Goal: Task Accomplishment & Management: Manage account settings

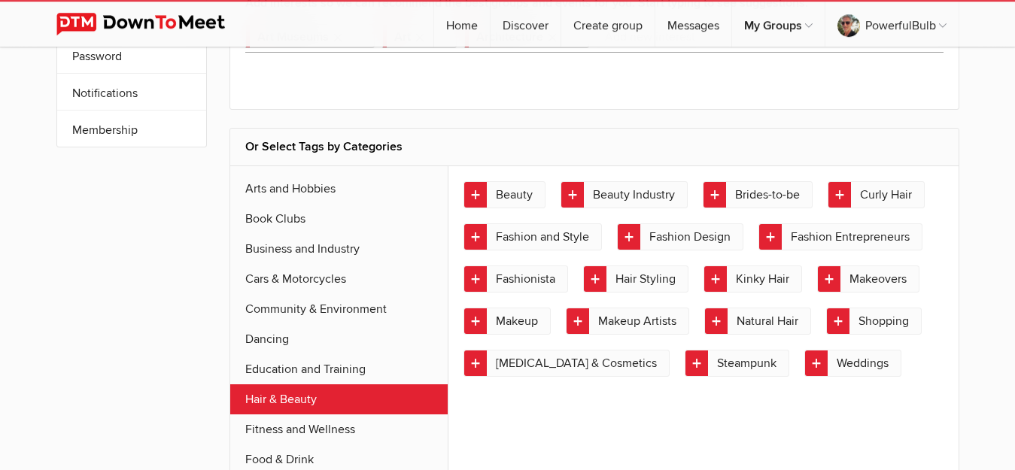
scroll to position [230, 0]
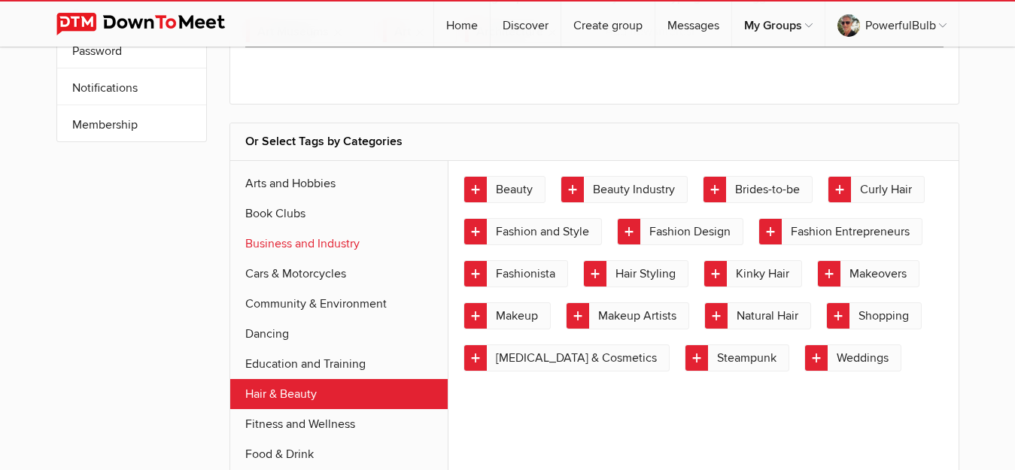
click at [321, 253] on link "Business and Industry" at bounding box center [339, 244] width 218 height 30
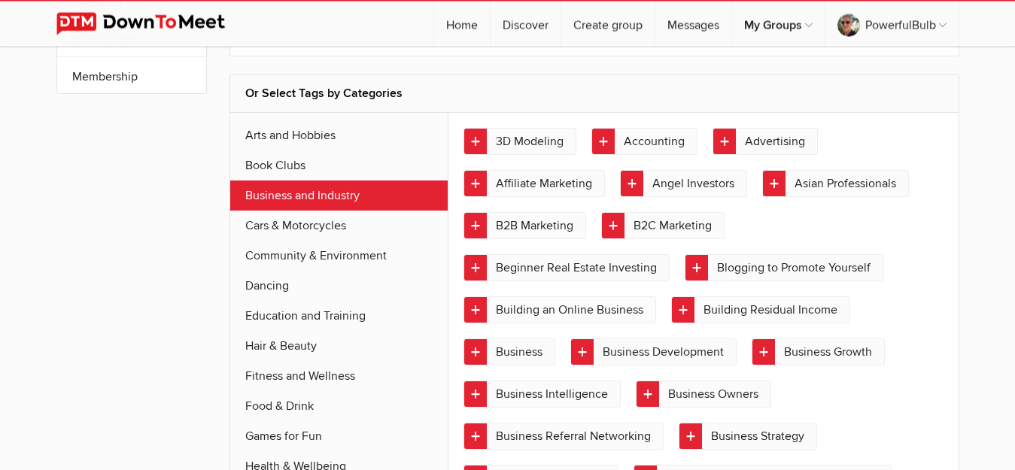
scroll to position [266, 0]
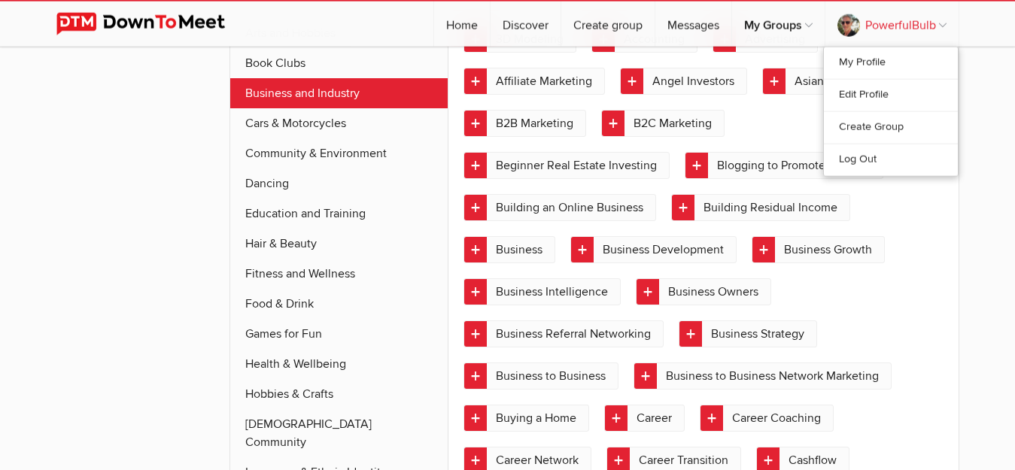
scroll to position [382, 0]
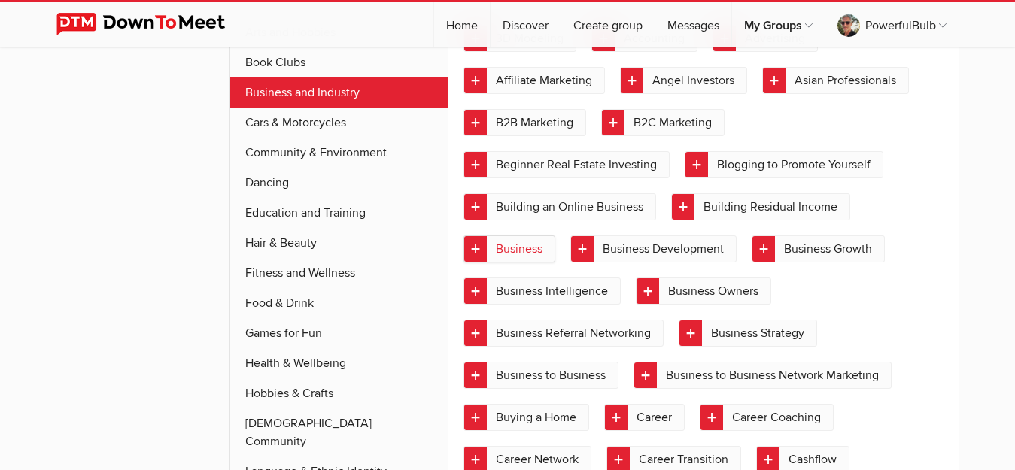
click at [529, 242] on link "Business" at bounding box center [510, 249] width 92 height 27
click at [723, 290] on link "Business Owners" at bounding box center [703, 291] width 135 height 27
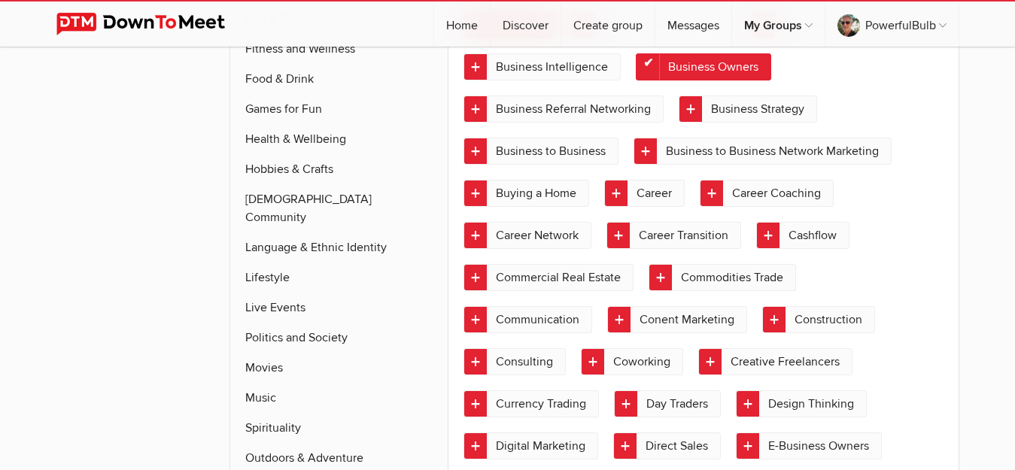
scroll to position [612, 0]
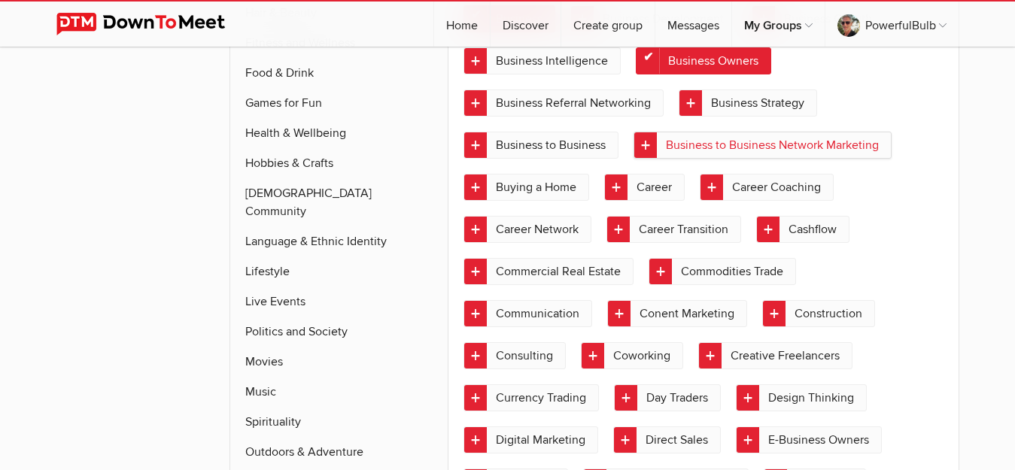
click at [820, 148] on link "Business to Business Network Marketing" at bounding box center [763, 145] width 258 height 27
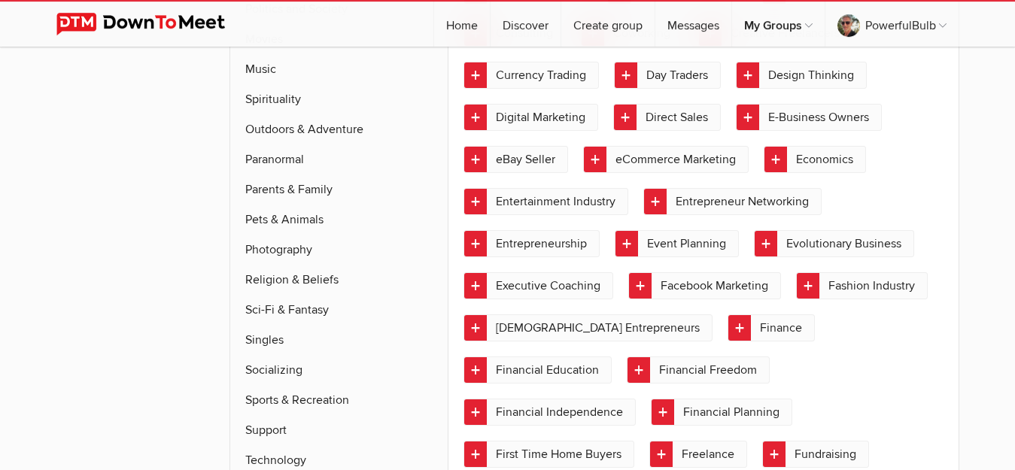
scroll to position [957, 0]
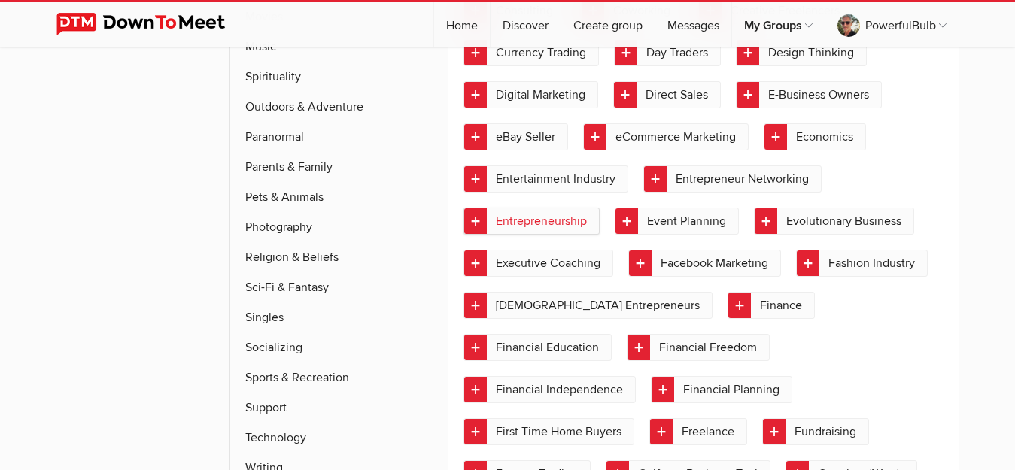
click at [547, 220] on link "Entrepreneurship" at bounding box center [532, 221] width 136 height 27
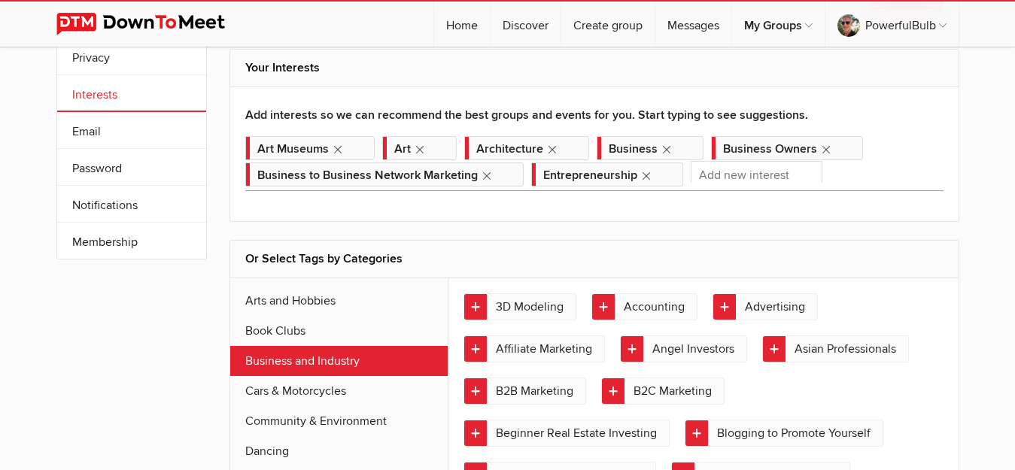
scroll to position [151, 0]
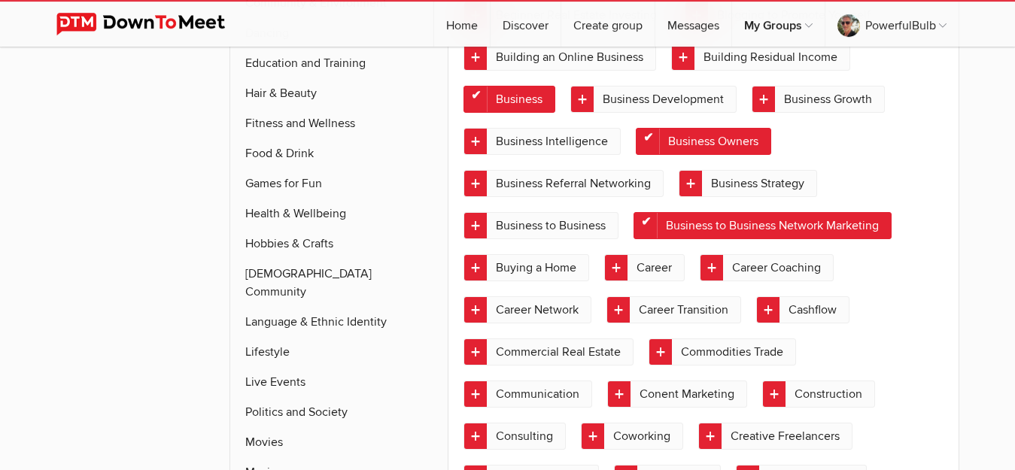
scroll to position [535, 0]
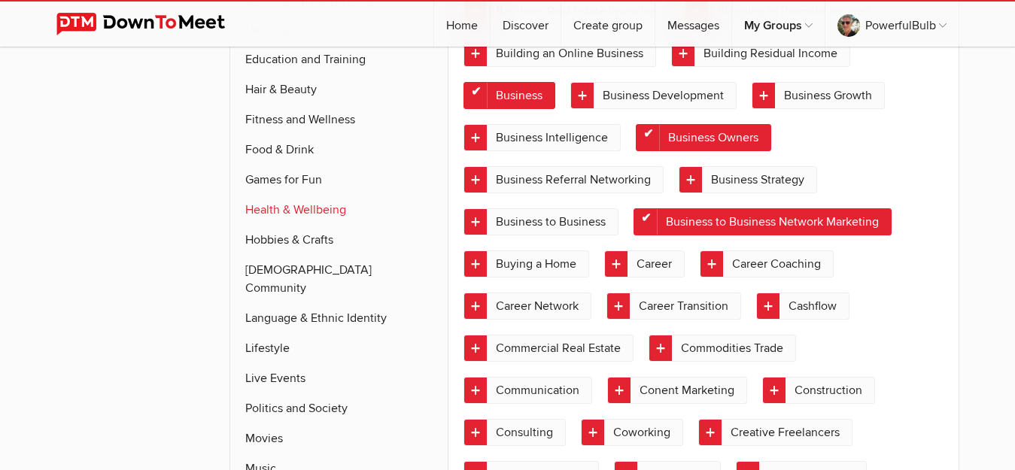
click at [309, 213] on link "Health & Wellbeing" at bounding box center [339, 210] width 218 height 30
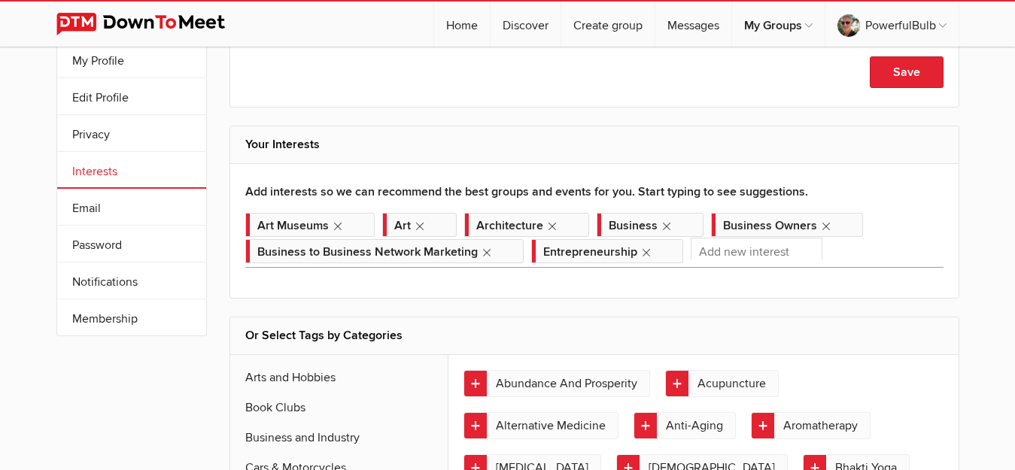
scroll to position [0, 0]
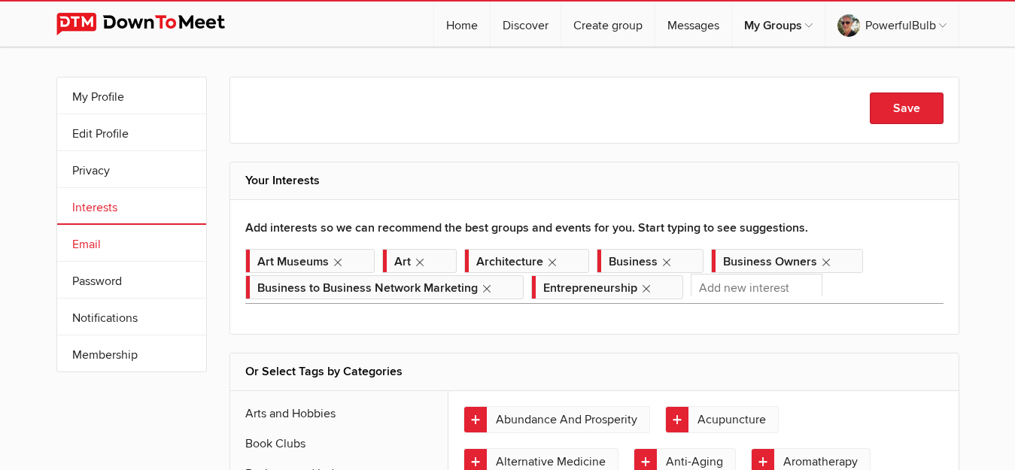
click at [101, 240] on link "Email" at bounding box center [131, 243] width 149 height 36
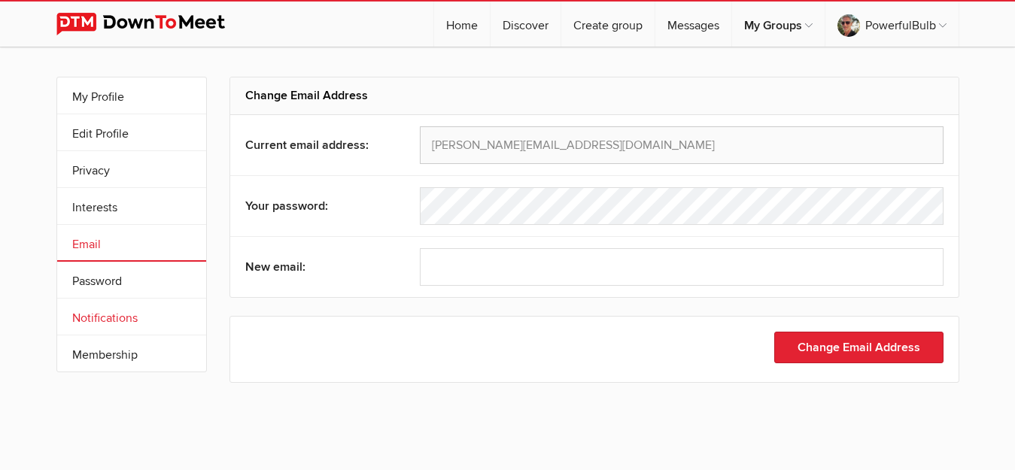
click at [135, 318] on link "Notifications" at bounding box center [131, 317] width 149 height 36
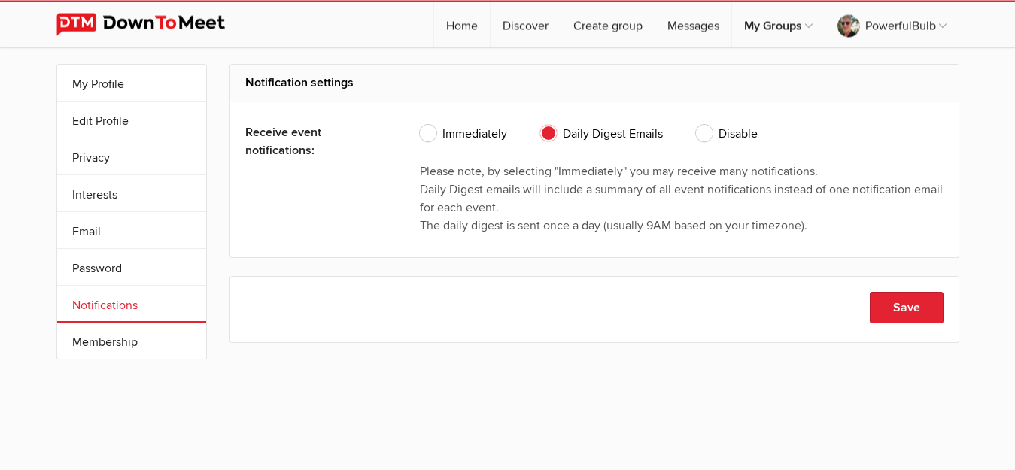
scroll to position [17, 0]
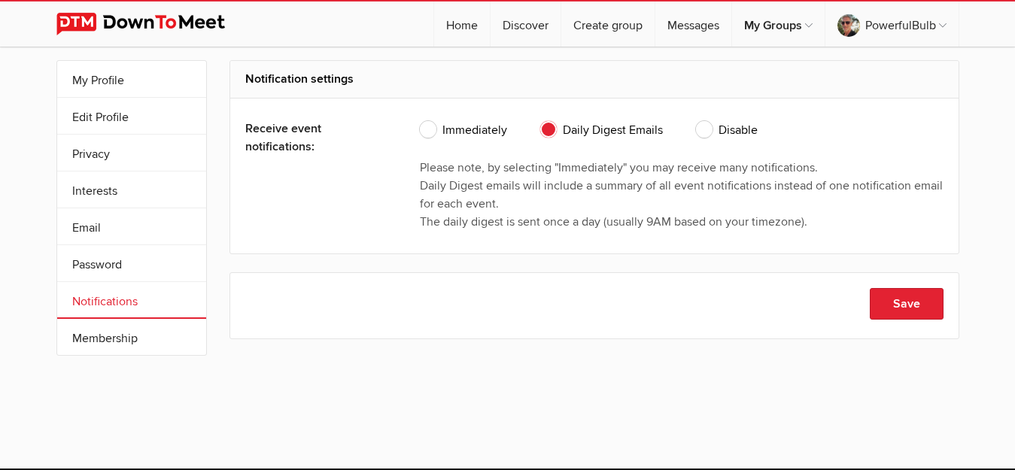
click at [410, 64] on h2 "Notification settings" at bounding box center [594, 79] width 699 height 36
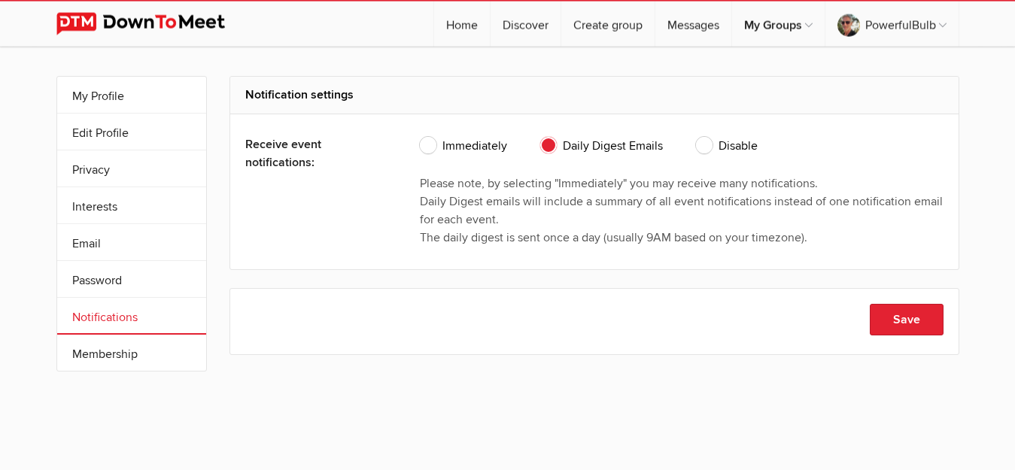
scroll to position [0, 0]
click at [112, 94] on link "My Profile" at bounding box center [131, 96] width 149 height 36
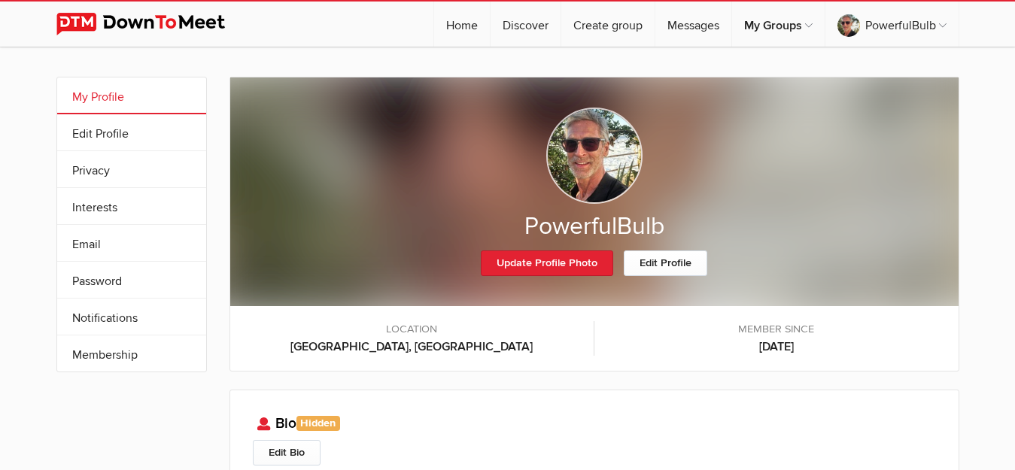
click at [981, 112] on div "My Profile Edit Profile More Privacy Interests Email Password Notifications Sub…" at bounding box center [507, 409] width 1015 height 724
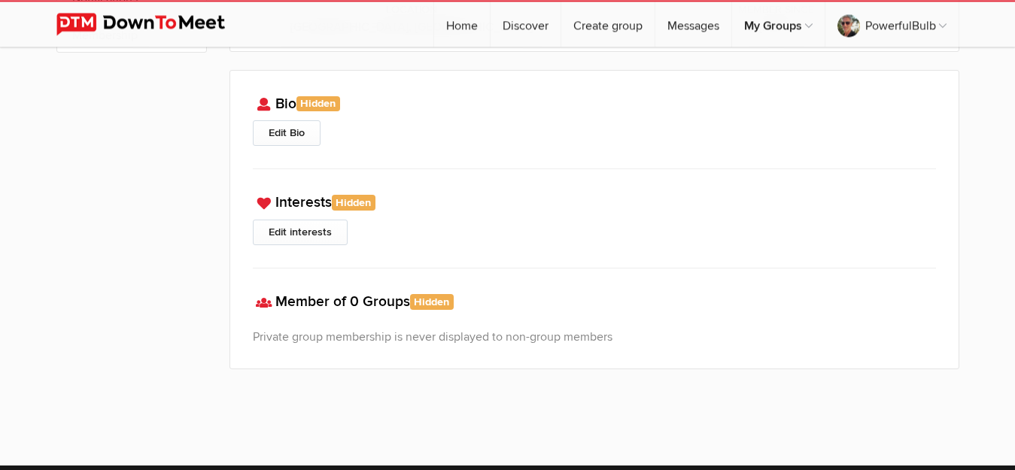
scroll to position [307, 0]
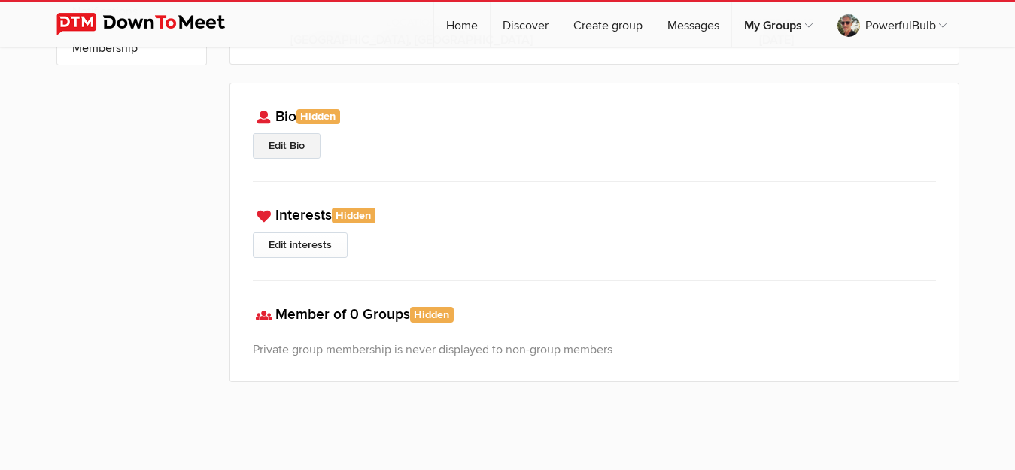
click at [279, 145] on link "Edit Bio" at bounding box center [287, 146] width 68 height 26
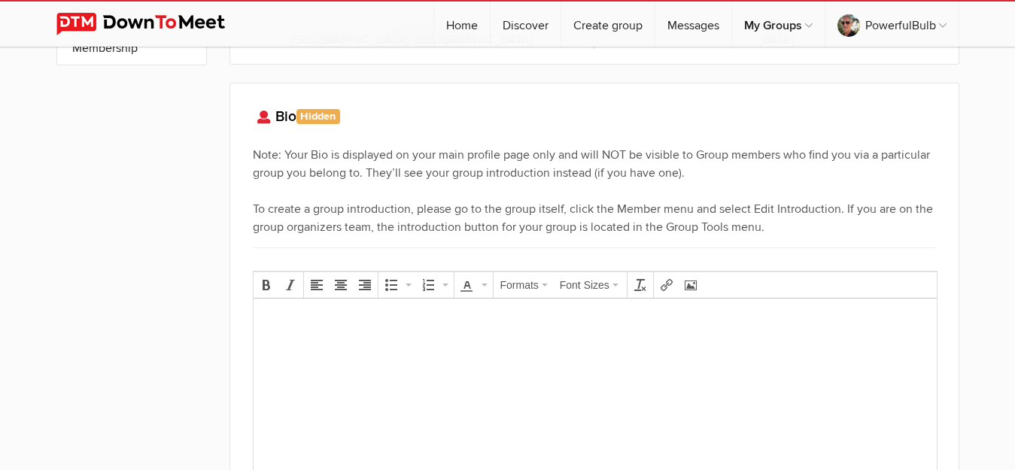
scroll to position [0, 0]
click at [308, 385] on html at bounding box center [594, 342] width 683 height 86
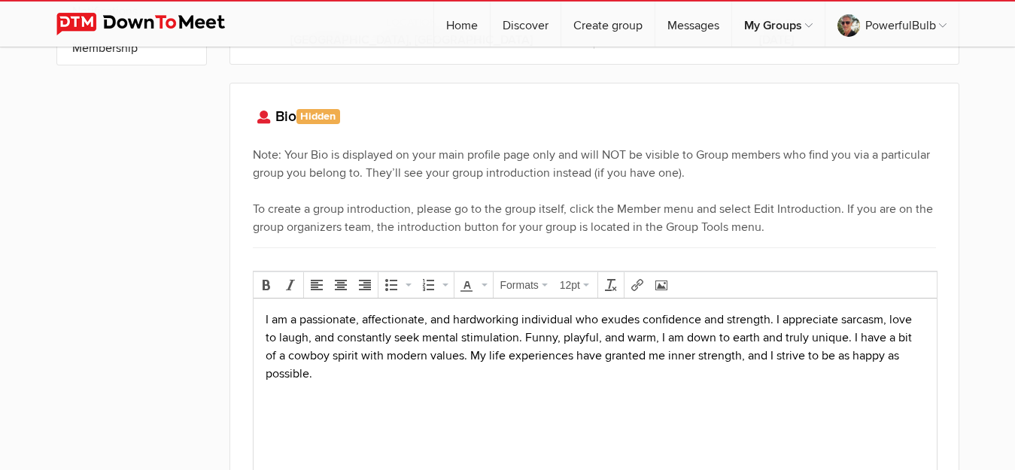
scroll to position [705, 0]
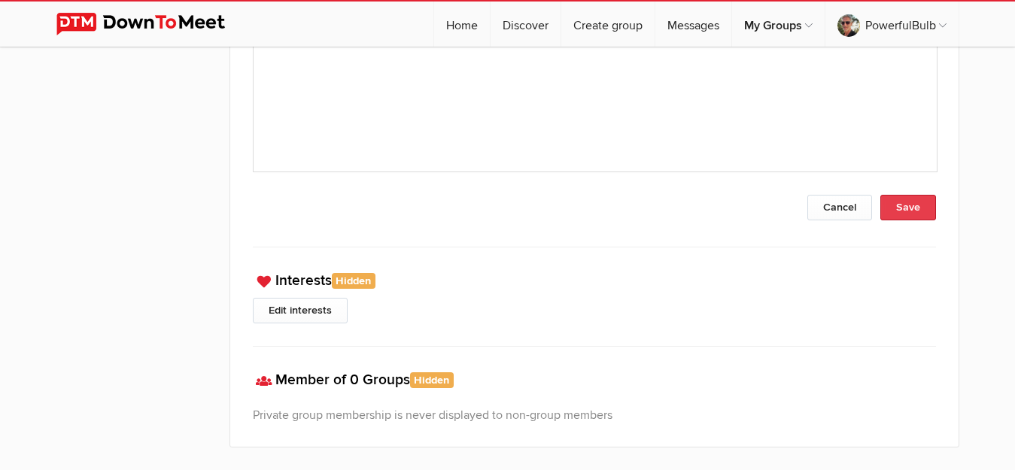
click at [912, 210] on button "Save" at bounding box center [909, 208] width 56 height 26
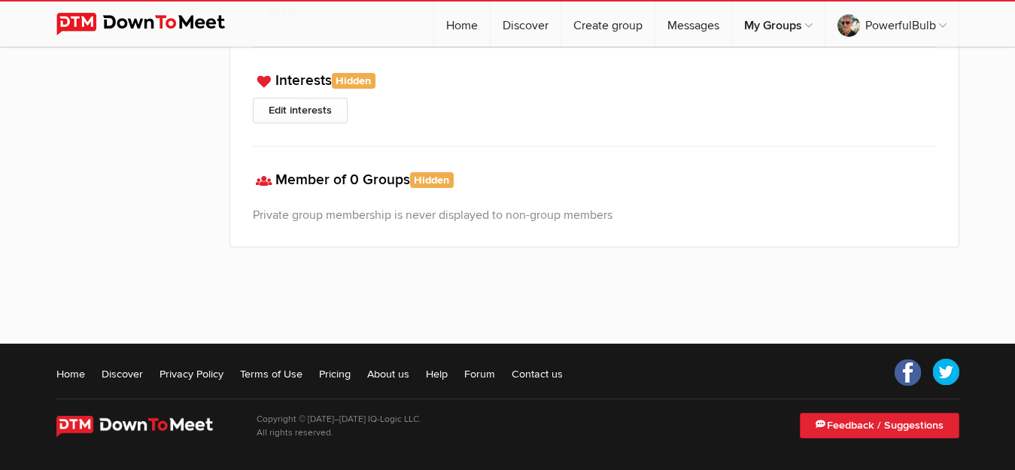
scroll to position [561, 0]
click at [912, 210] on p "Private group membership is never displayed to non-group members" at bounding box center [594, 215] width 683 height 18
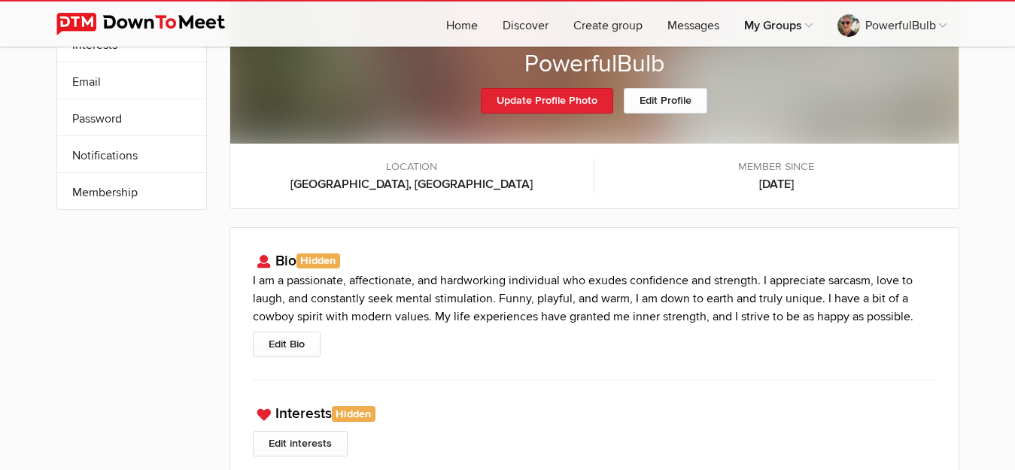
click at [1003, 225] on div "My Profile Edit Profile More Privacy Interests Email Password Notifications Sub…" at bounding box center [507, 273] width 1015 height 778
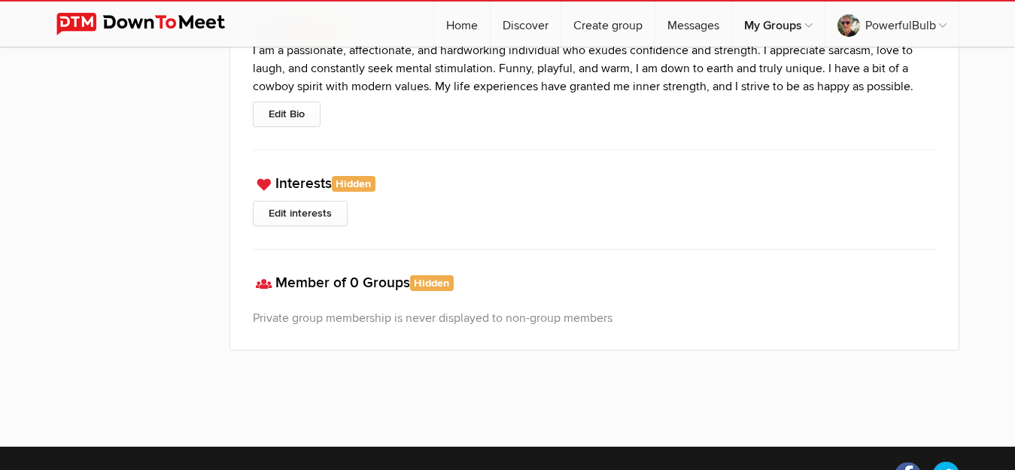
scroll to position [431, 0]
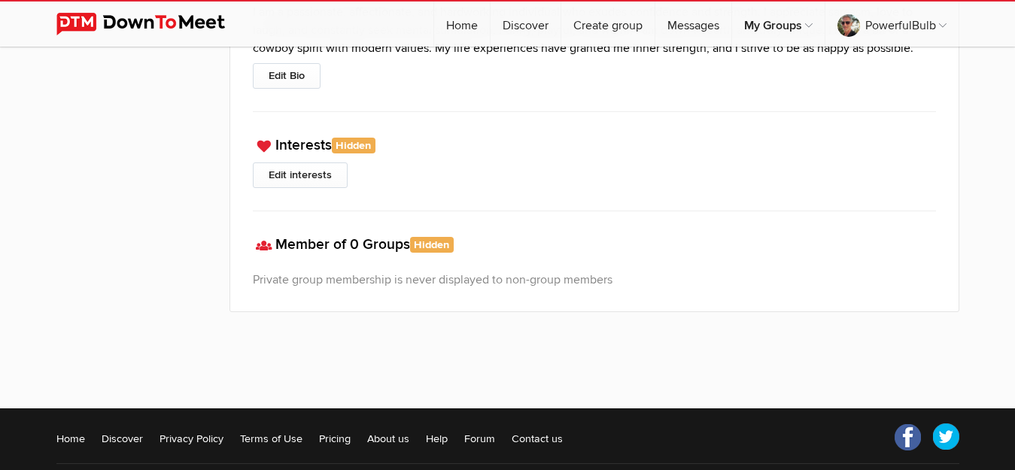
click at [479, 274] on p "Private group membership is never displayed to non-group members" at bounding box center [594, 280] width 683 height 18
click at [345, 247] on h3 "Member of 0 Groups Hidden Your group memberships are hidden from the public. Yo…" at bounding box center [594, 245] width 683 height 22
click at [333, 268] on div at bounding box center [594, 263] width 683 height 15
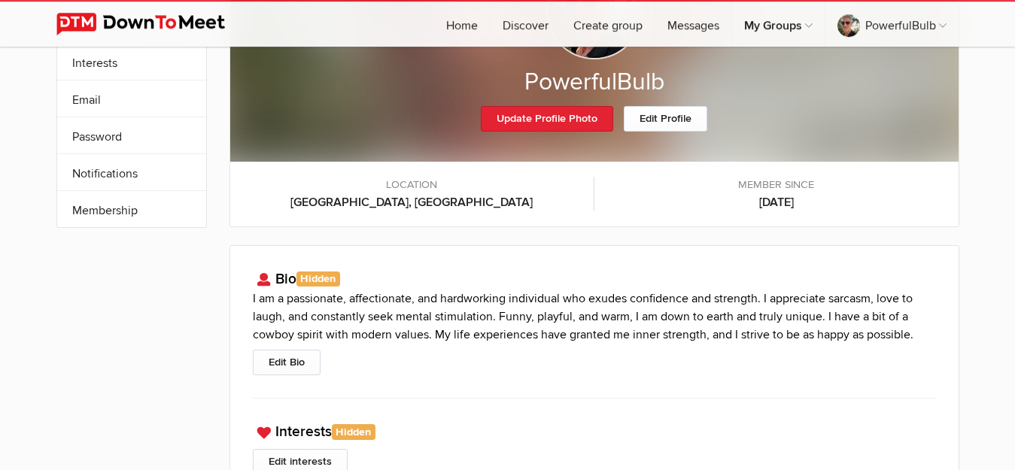
scroll to position [33, 0]
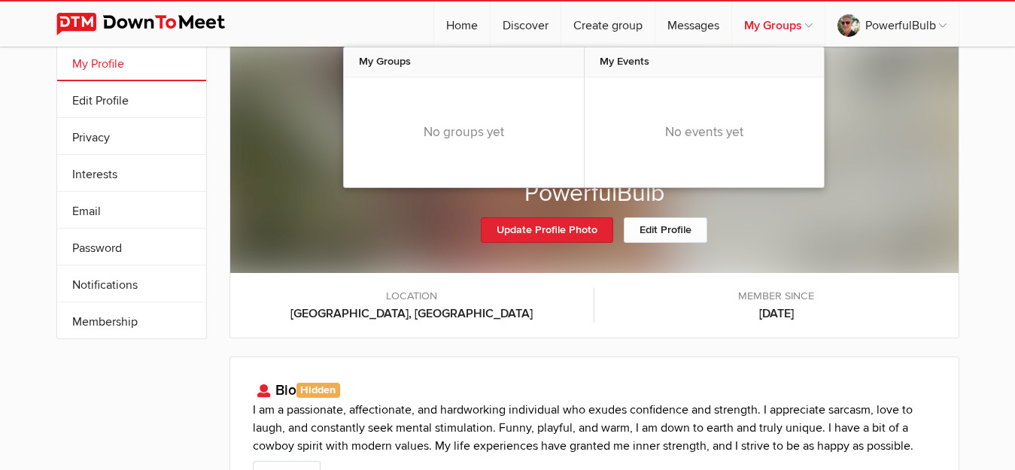
click at [773, 26] on link "My Groups" at bounding box center [778, 24] width 93 height 45
click at [775, 26] on link "My Groups" at bounding box center [778, 24] width 93 height 45
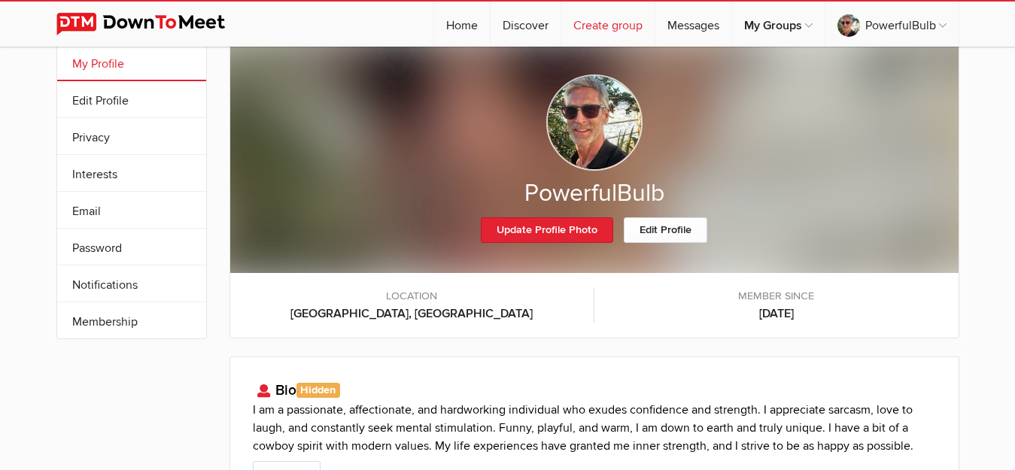
click at [620, 24] on link "Create group" at bounding box center [608, 24] width 93 height 45
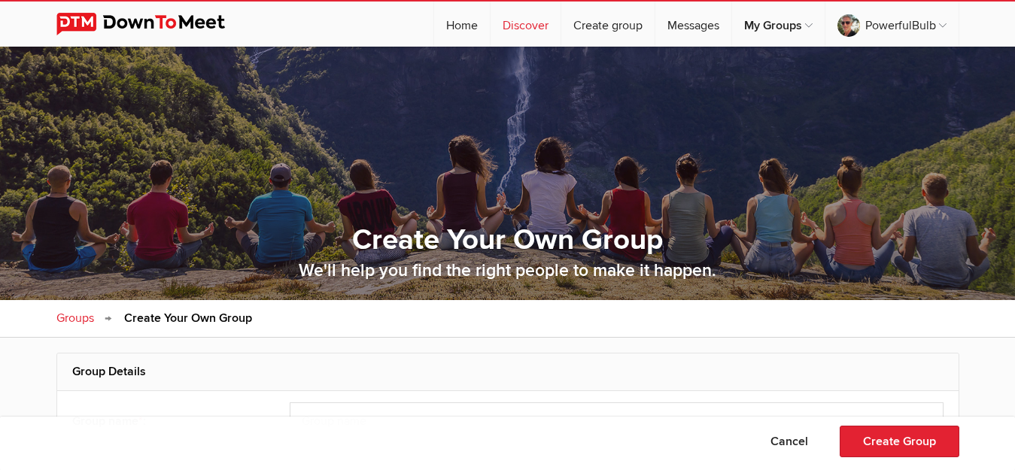
select select "[GEOGRAPHIC_DATA]"
type input "[GEOGRAPHIC_DATA][PERSON_NAME]"
type input "95125"
select select "CA"
click at [510, 27] on link "Discover" at bounding box center [526, 24] width 70 height 45
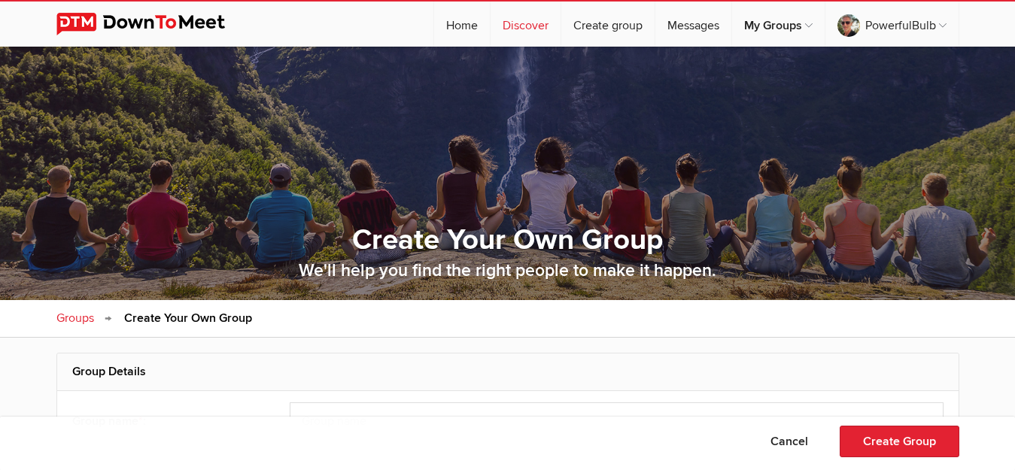
select select "null"
